Goal: Find specific page/section: Find specific page/section

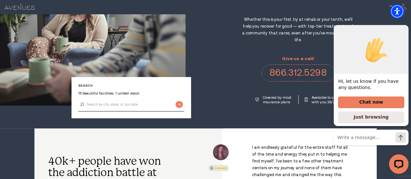
scroll to position [73, 0]
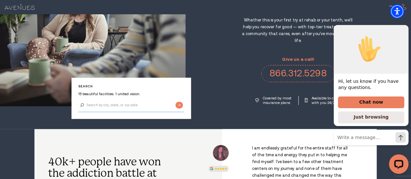
click at [113, 112] on input "Search by city, state, or zip code" at bounding box center [131, 105] width 106 height 14
type input "[US_STATE]"
click at [176, 102] on input "Submit button" at bounding box center [179, 105] width 7 height 7
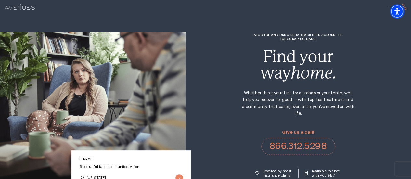
click at [207, 101] on div "Alcohol and Drug Rehab Facilities across the [GEOGRAPHIC_DATA] Find your way ho…" at bounding box center [299, 105] width 226 height 144
